Goal: Task Accomplishment & Management: Use online tool/utility

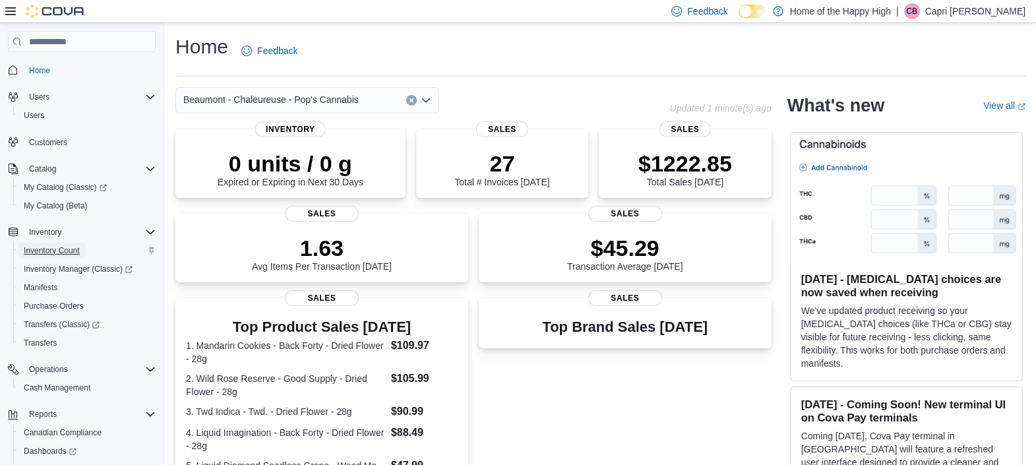
click at [59, 248] on span "Inventory Count" at bounding box center [52, 250] width 56 height 11
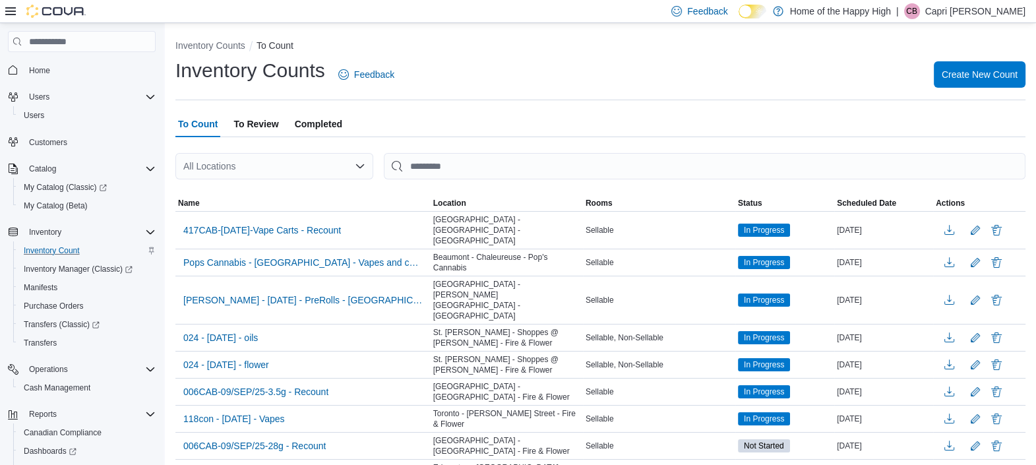
click at [327, 158] on div "All Locations" at bounding box center [274, 166] width 198 height 26
click at [673, 249] on td "Sellable" at bounding box center [659, 262] width 152 height 27
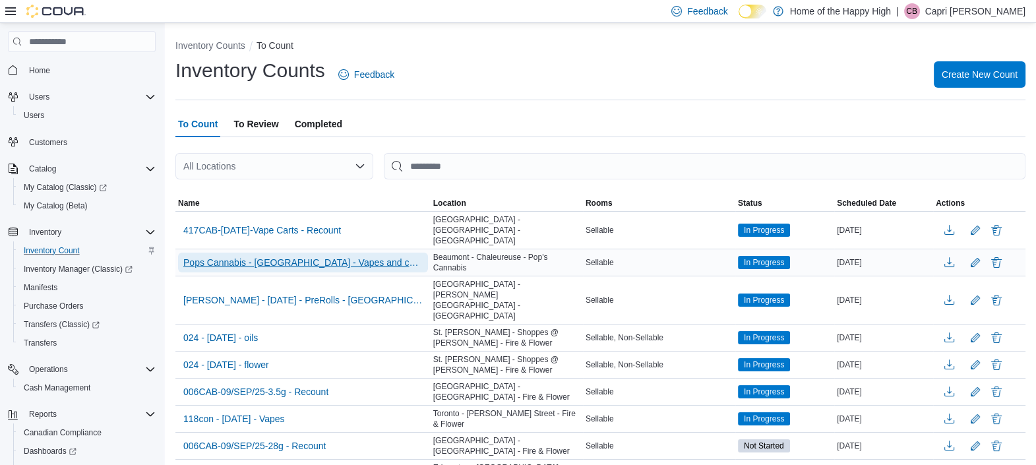
click at [355, 256] on span "Pops Cannabis - [GEOGRAPHIC_DATA] - Vapes and concentrate wkly - [GEOGRAPHIC_DA…" at bounding box center [302, 262] width 239 height 13
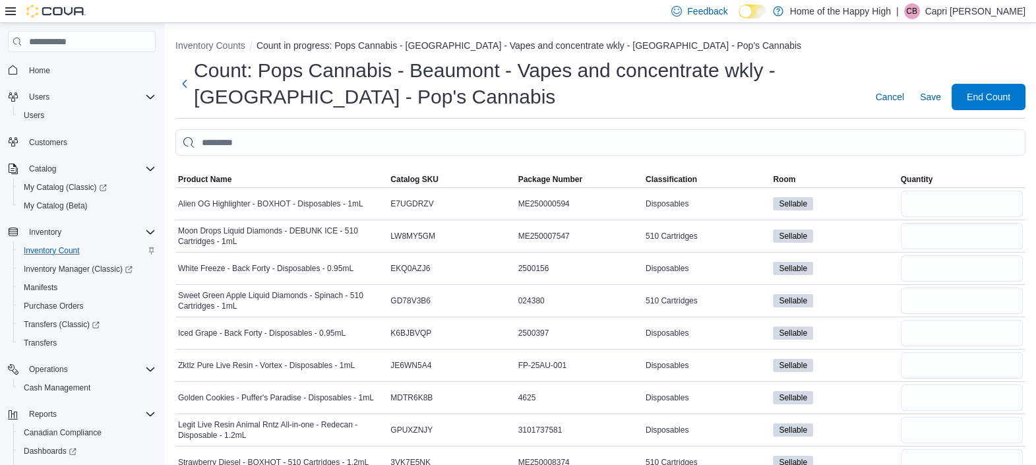
click at [651, 100] on h1 "Count: Pops Cannabis - Beaumont - Vapes and concentrate wkly - [GEOGRAPHIC_DATA…" at bounding box center [527, 83] width 666 height 53
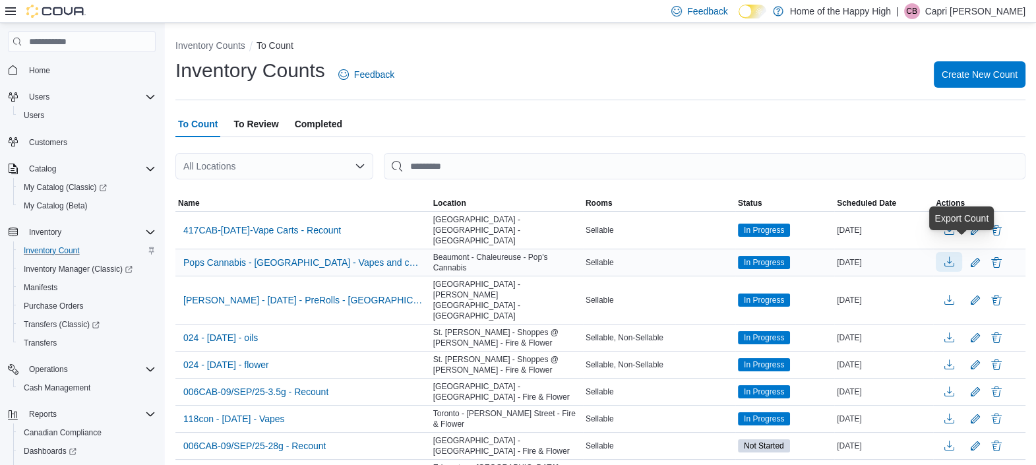
click at [960, 252] on button "button" at bounding box center [949, 262] width 26 height 20
click at [455, 53] on ol "Inventory Counts To Count" at bounding box center [600, 47] width 850 height 16
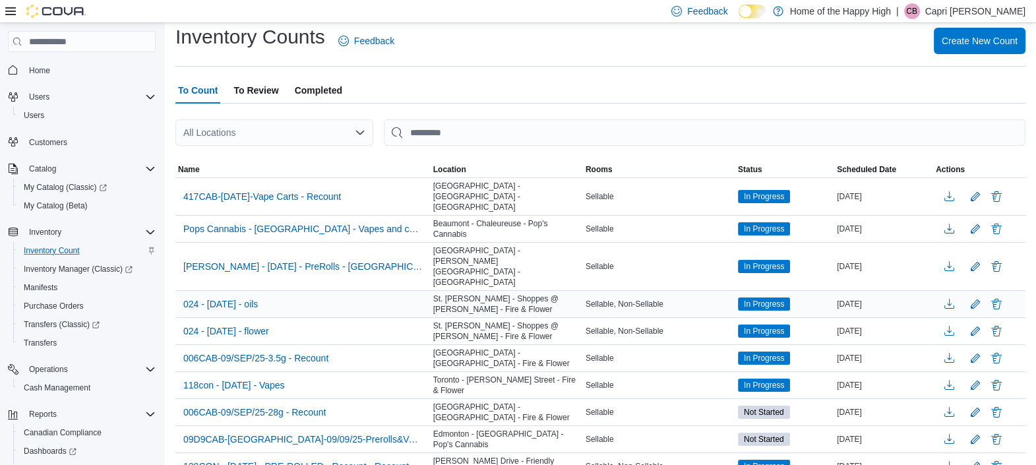
scroll to position [32, 0]
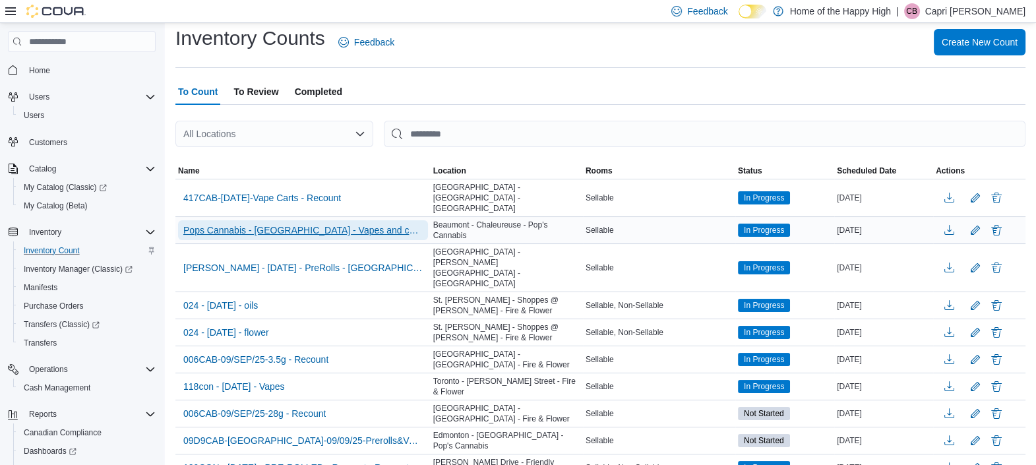
click at [385, 224] on span "Pops Cannabis - [GEOGRAPHIC_DATA] - Vapes and concentrate wkly - [GEOGRAPHIC_DA…" at bounding box center [302, 230] width 239 height 13
